Goal: Transaction & Acquisition: Subscribe to service/newsletter

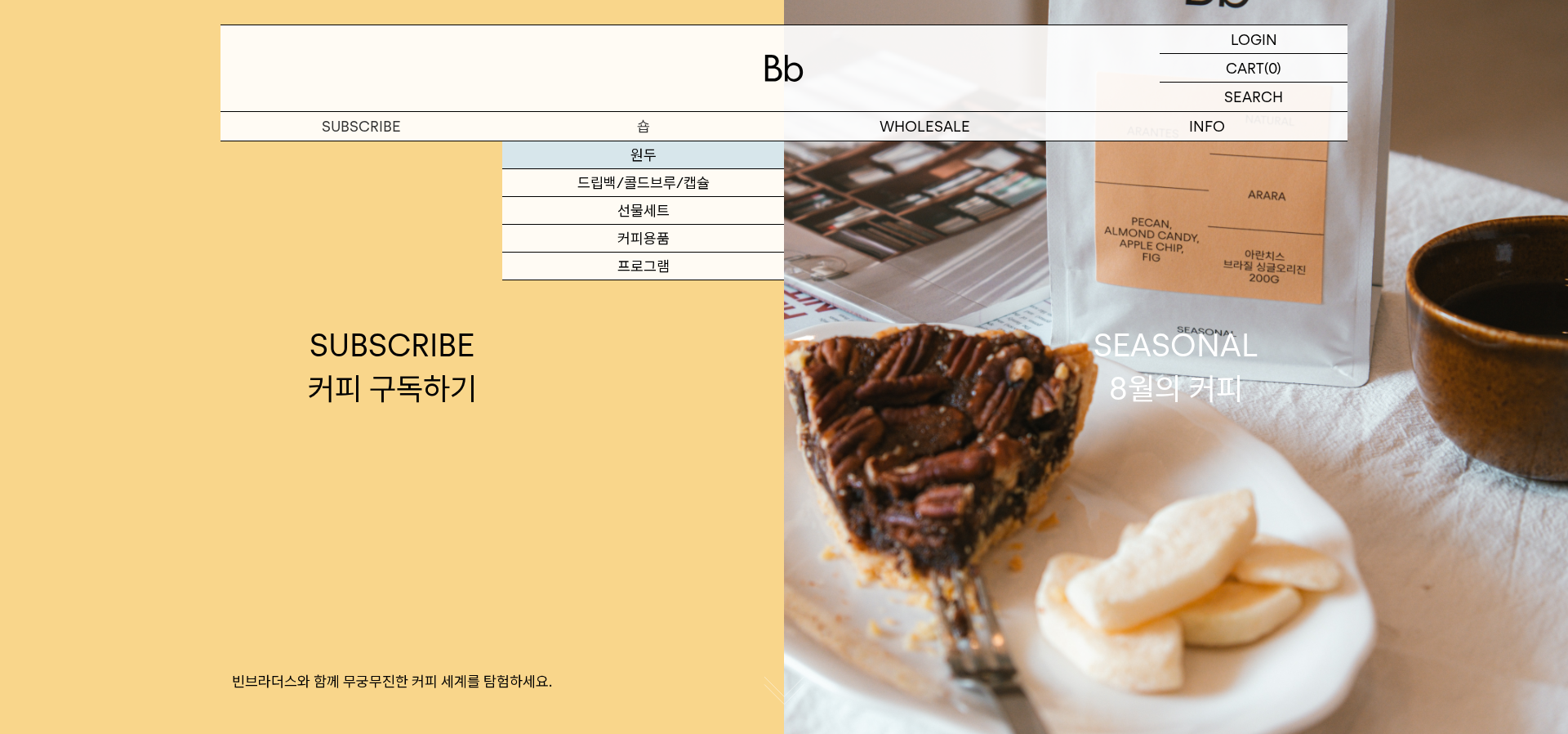
click at [650, 150] on link "원두" at bounding box center [643, 155] width 282 height 28
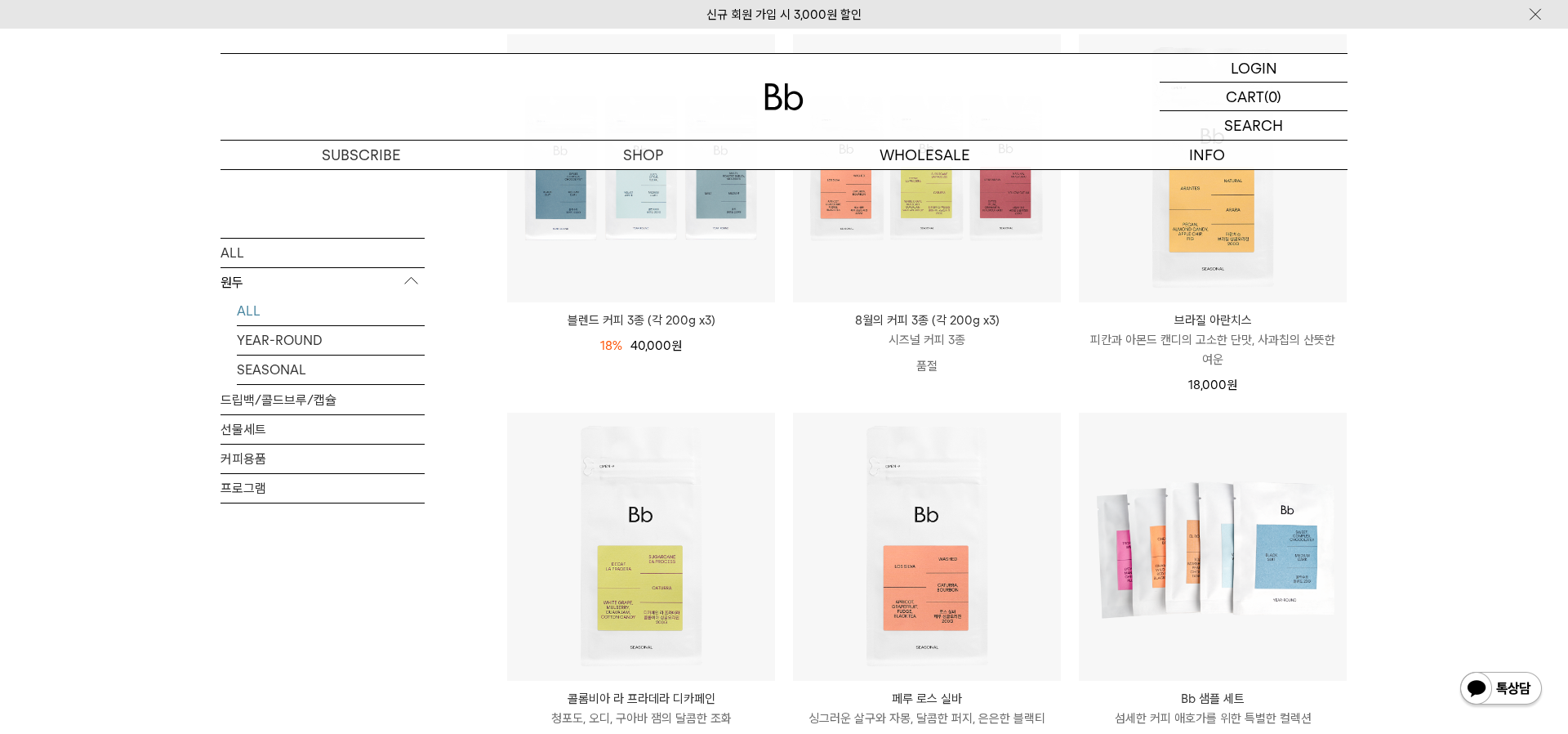
scroll to position [181, 0]
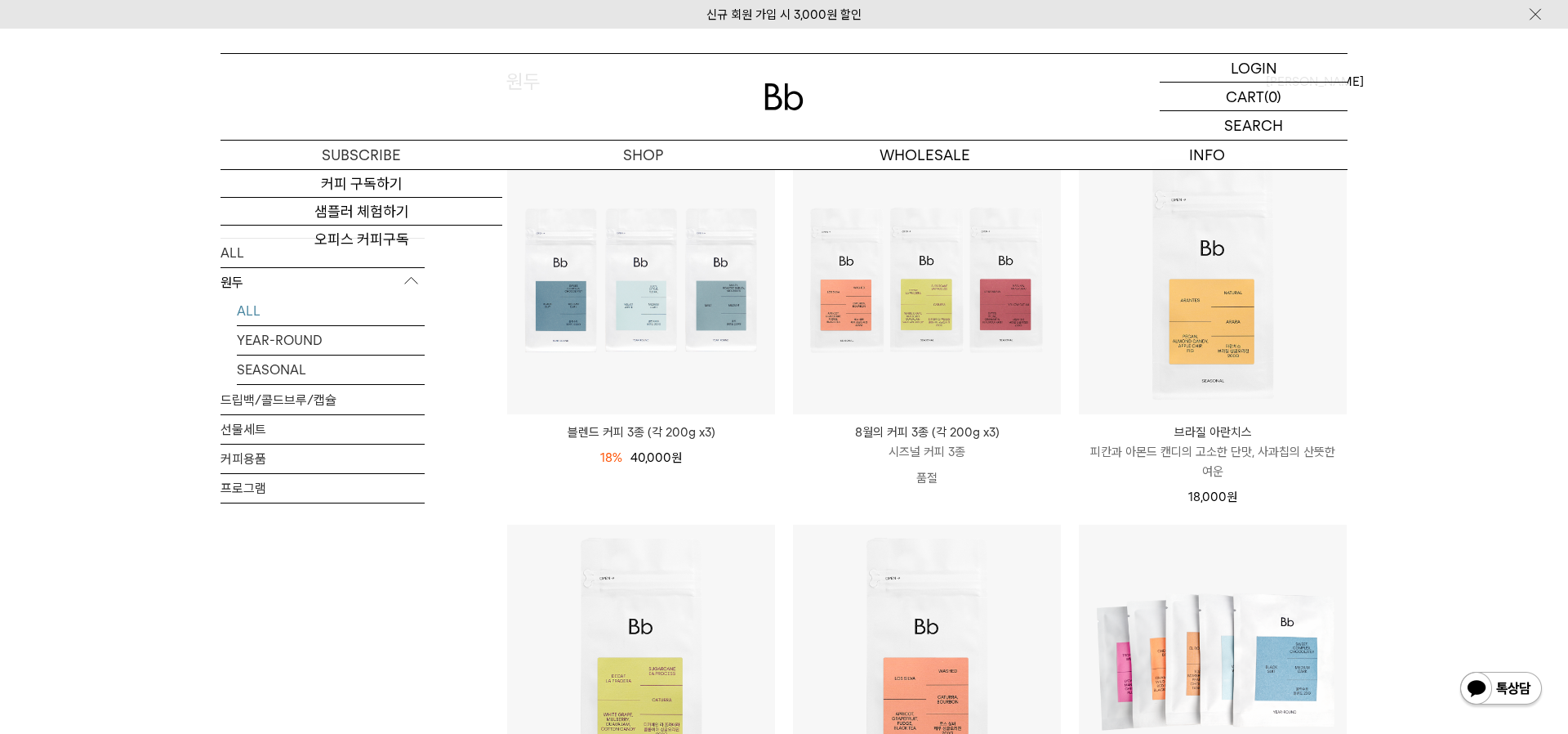
click at [798, 98] on img at bounding box center [784, 97] width 39 height 27
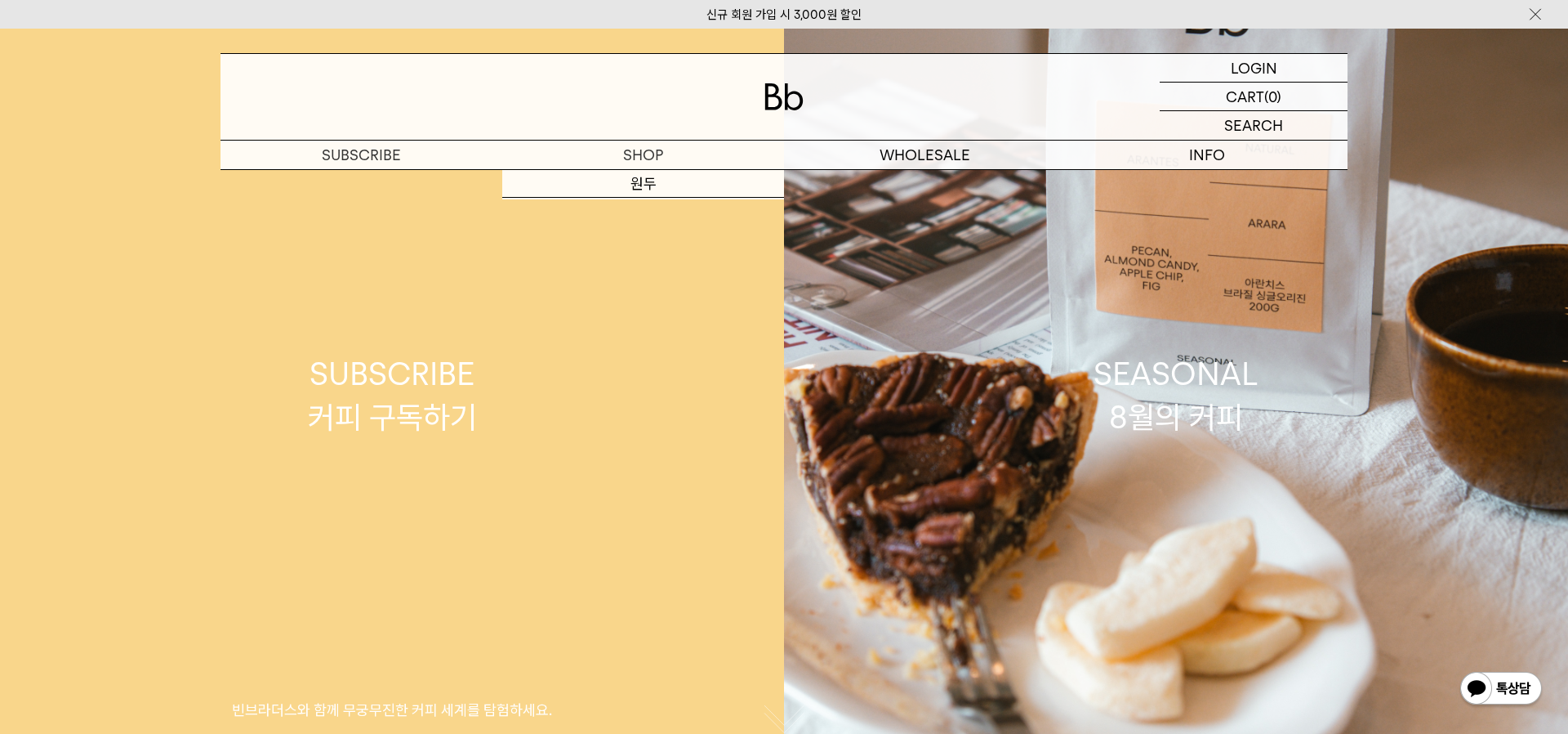
click at [491, 375] on link "SUBSCRIBE 커피 구독하기 빈브라더스와 함께 무궁무진한 커피 세계를 탐험하세요." at bounding box center [392, 395] width 784 height 734
